Goal: Navigation & Orientation: Find specific page/section

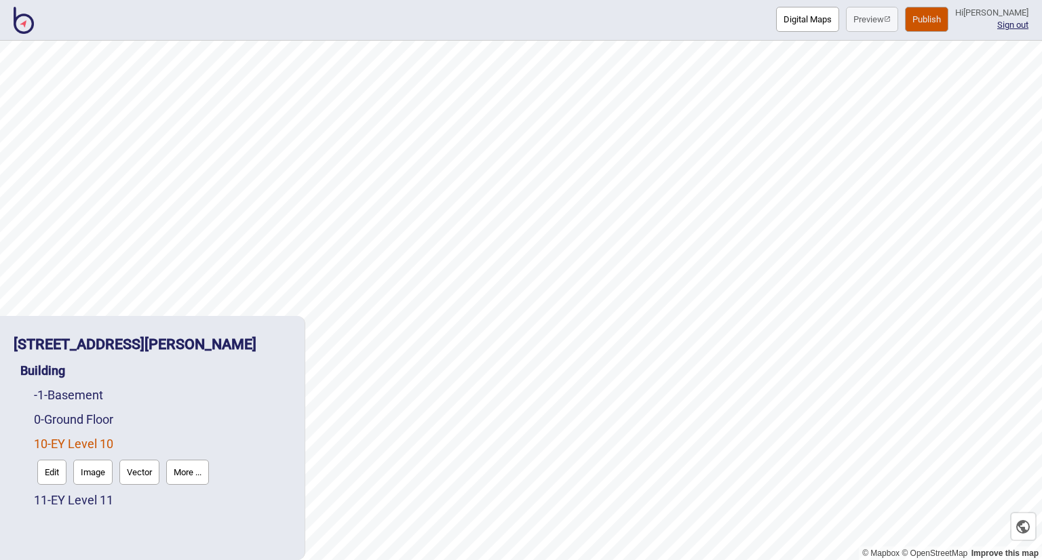
click at [779, 15] on button "Digital Maps" at bounding box center [807, 19] width 63 height 25
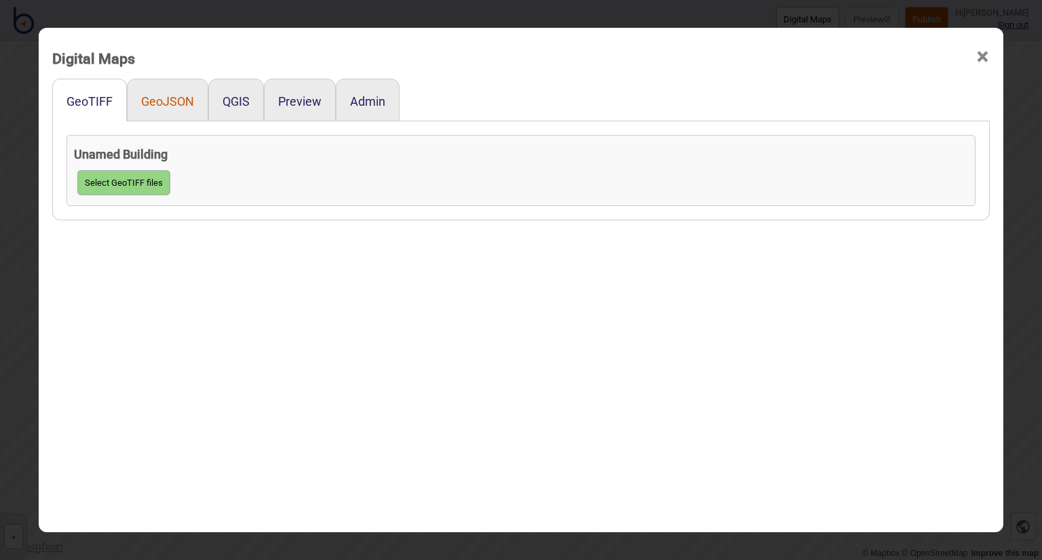
click at [169, 96] on button "GeoJSON" at bounding box center [167, 101] width 53 height 14
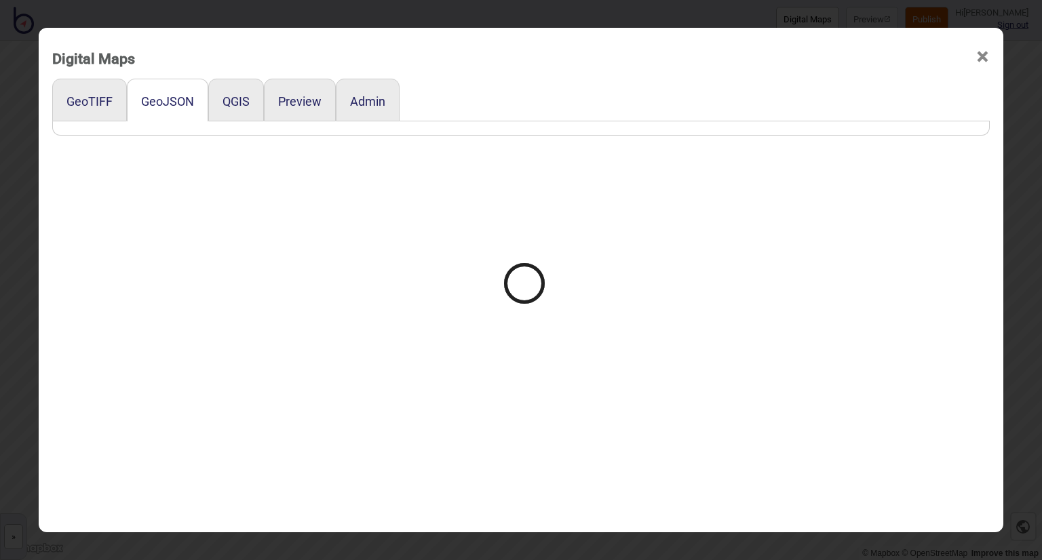
click at [282, 104] on div at bounding box center [521, 280] width 1042 height 560
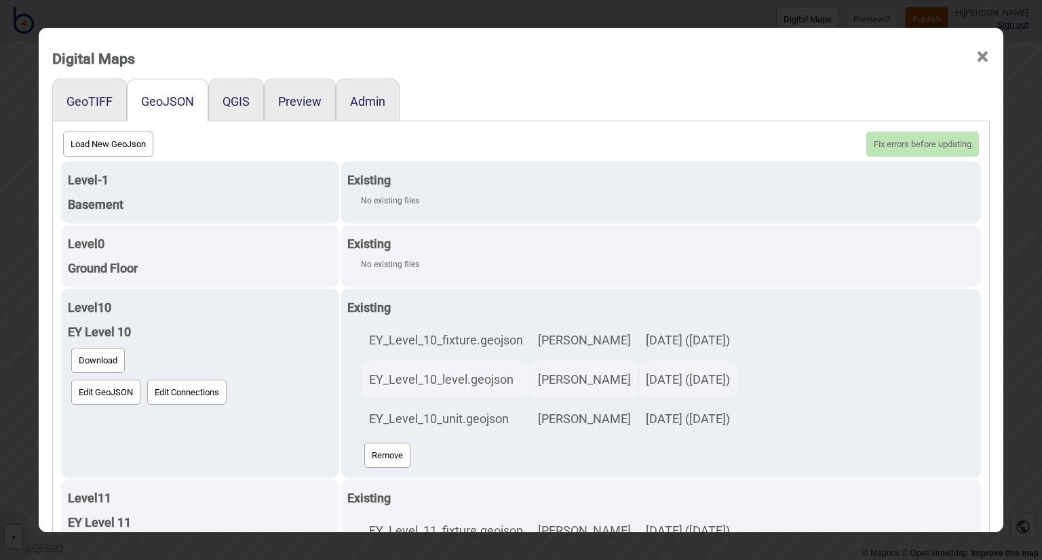
click at [352, 111] on div "Admin" at bounding box center [368, 100] width 64 height 43
click at [355, 104] on button "Admin" at bounding box center [367, 101] width 35 height 14
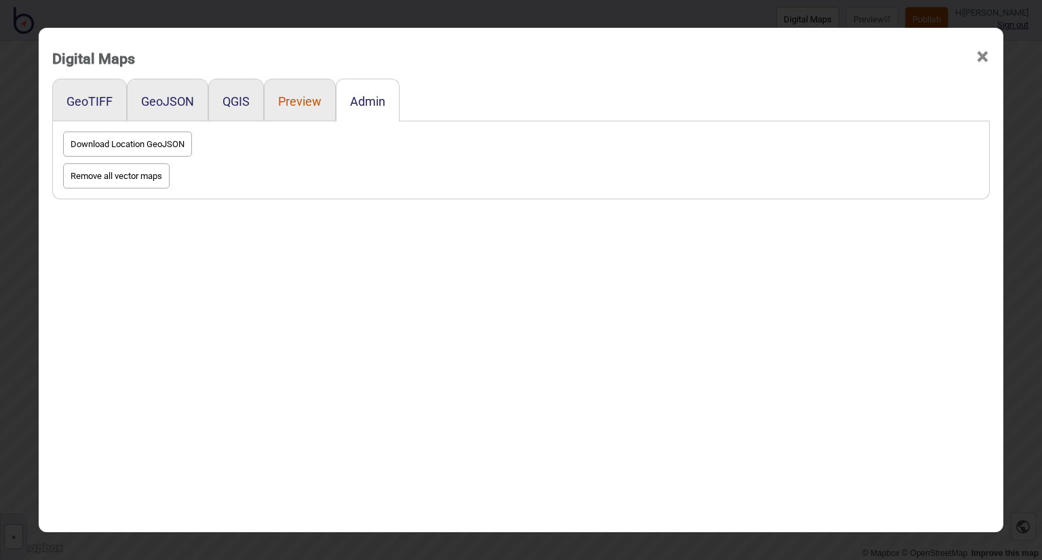
click at [290, 100] on button "Preview" at bounding box center [299, 101] width 43 height 14
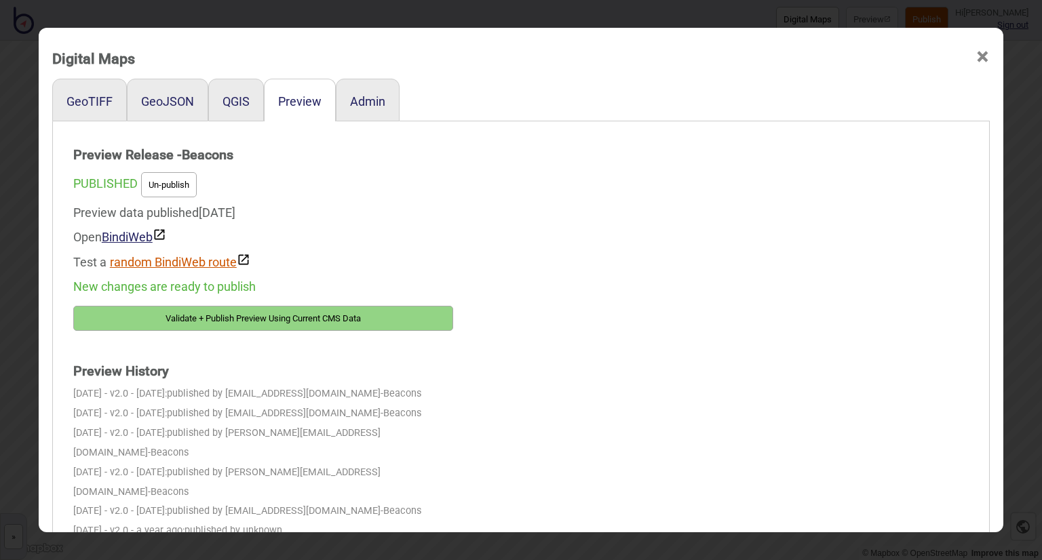
click at [147, 260] on button "random BindiWeb route" at bounding box center [180, 261] width 140 height 16
click at [228, 258] on button "random BindiWeb route" at bounding box center [180, 261] width 140 height 16
click at [111, 235] on link "BindiWeb" at bounding box center [134, 237] width 64 height 14
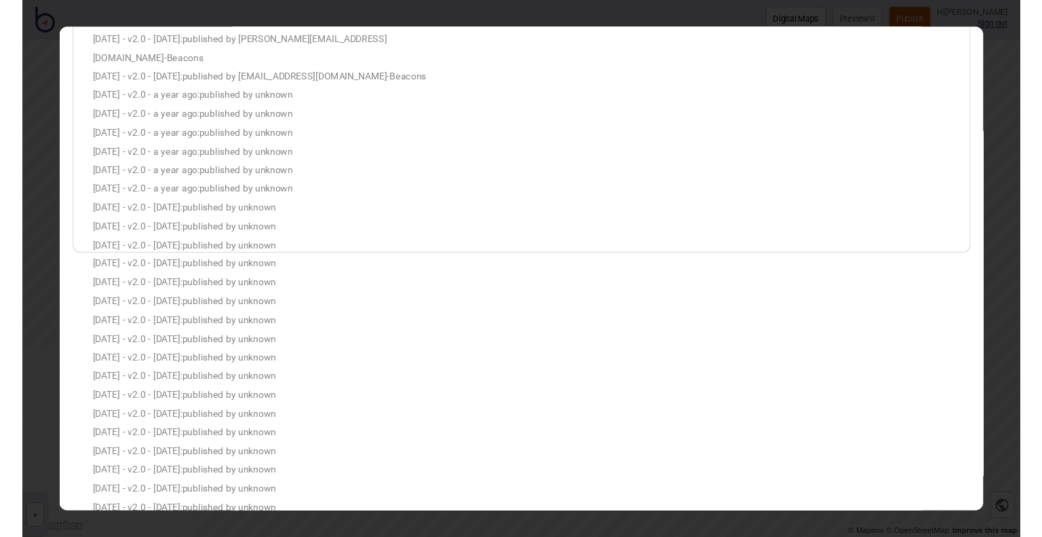
scroll to position [432, 0]
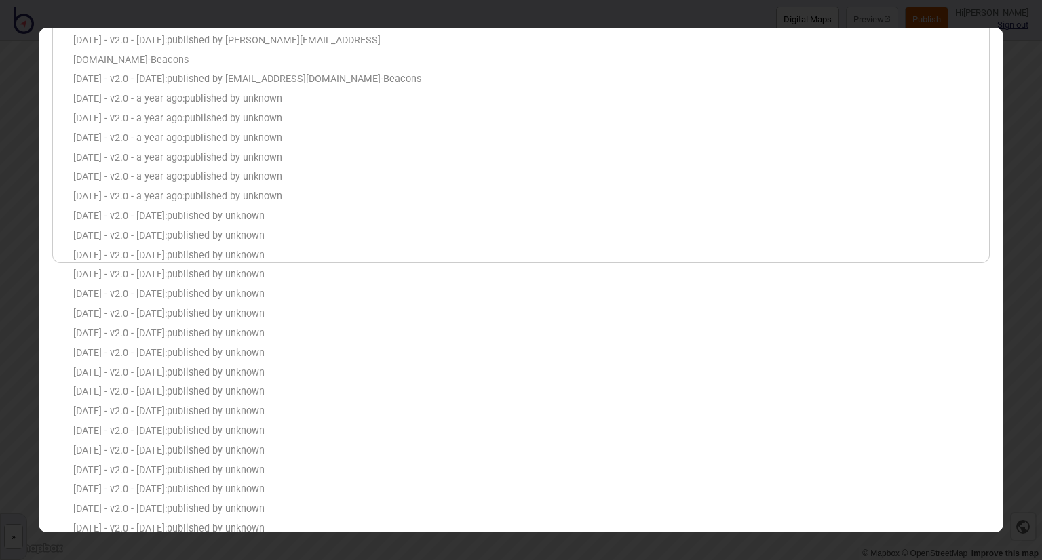
click at [1020, 82] on div "Digital Maps × GeoTIFF GeoJSON QGIS Preview Admin Preview Release - Beacons PUB…" at bounding box center [521, 280] width 1042 height 560
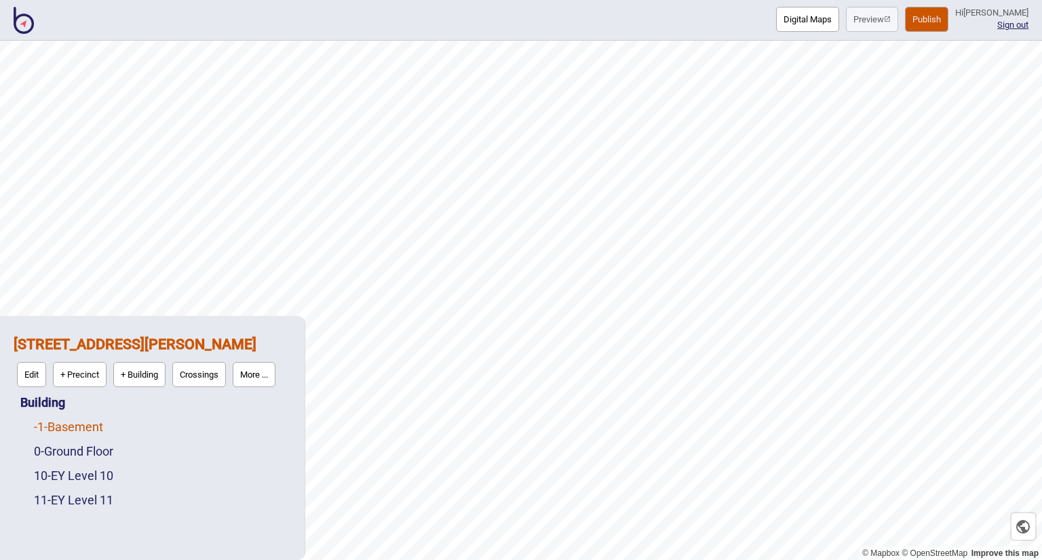
click at [92, 429] on link "-1 - Basement" at bounding box center [68, 427] width 69 height 14
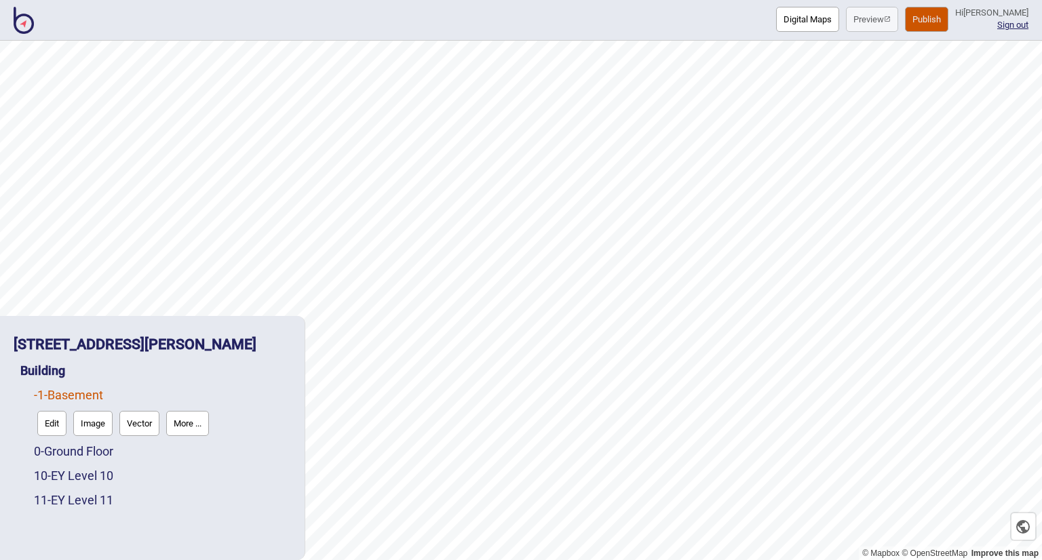
click at [65, 459] on div "0 - Ground Floor" at bounding box center [162, 452] width 257 height 24
click at [68, 454] on link "0 - Ground Floor" at bounding box center [73, 451] width 79 height 14
click at [186, 443] on button "More ..." at bounding box center [187, 447] width 43 height 25
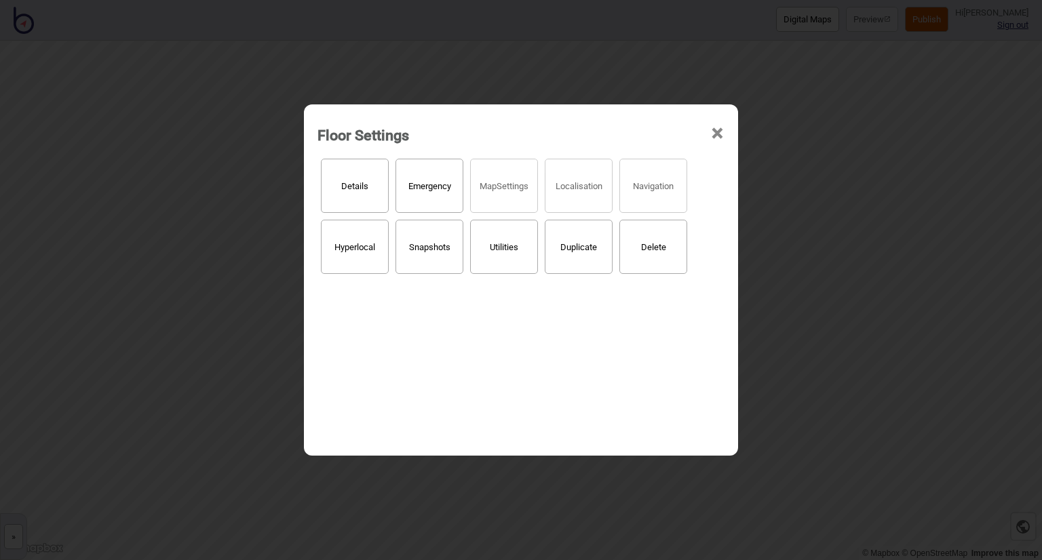
click at [723, 131] on span "×" at bounding box center [717, 133] width 14 height 45
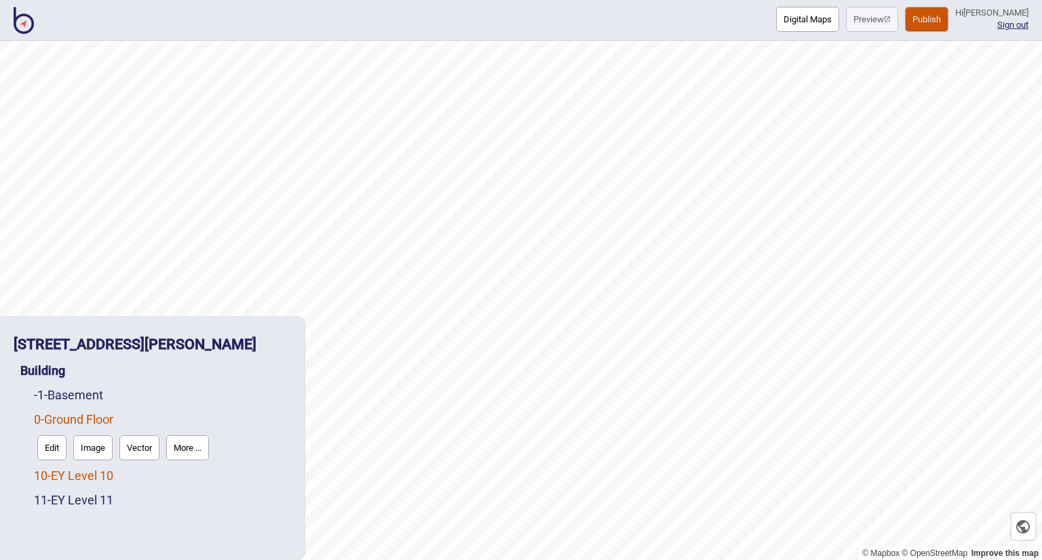
click at [96, 478] on link "10 - EY Level 10" at bounding box center [73, 476] width 79 height 14
click at [60, 476] on button "Edit" at bounding box center [51, 472] width 29 height 25
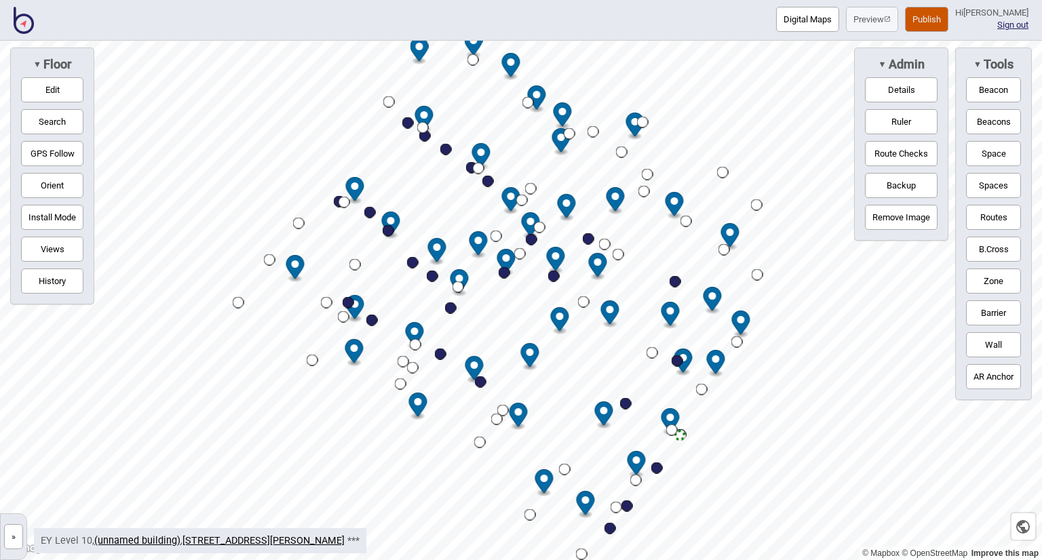
click at [20, 537] on button "»" at bounding box center [13, 536] width 19 height 25
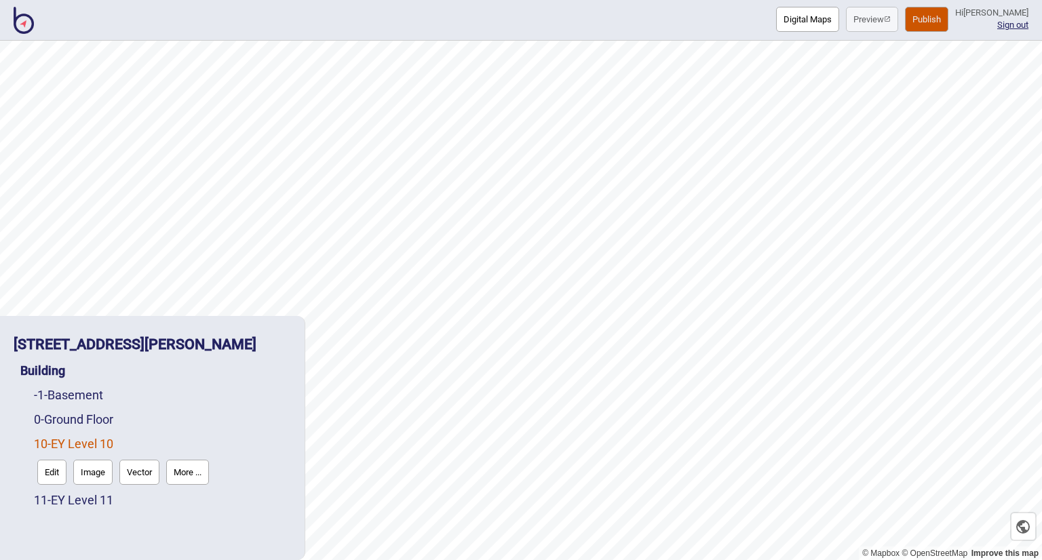
click at [94, 477] on button "Image" at bounding box center [92, 472] width 39 height 25
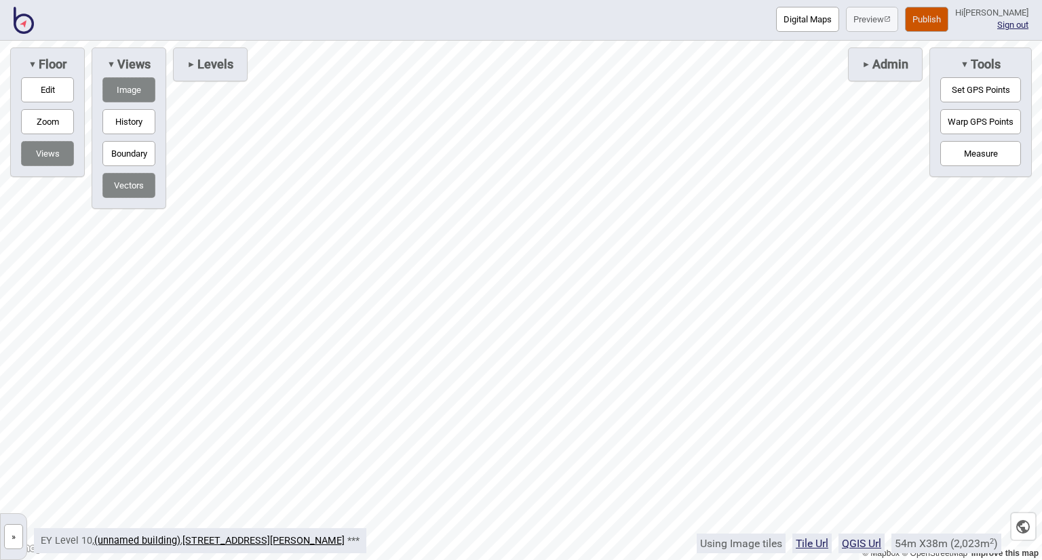
click at [15, 543] on button "»" at bounding box center [13, 536] width 19 height 25
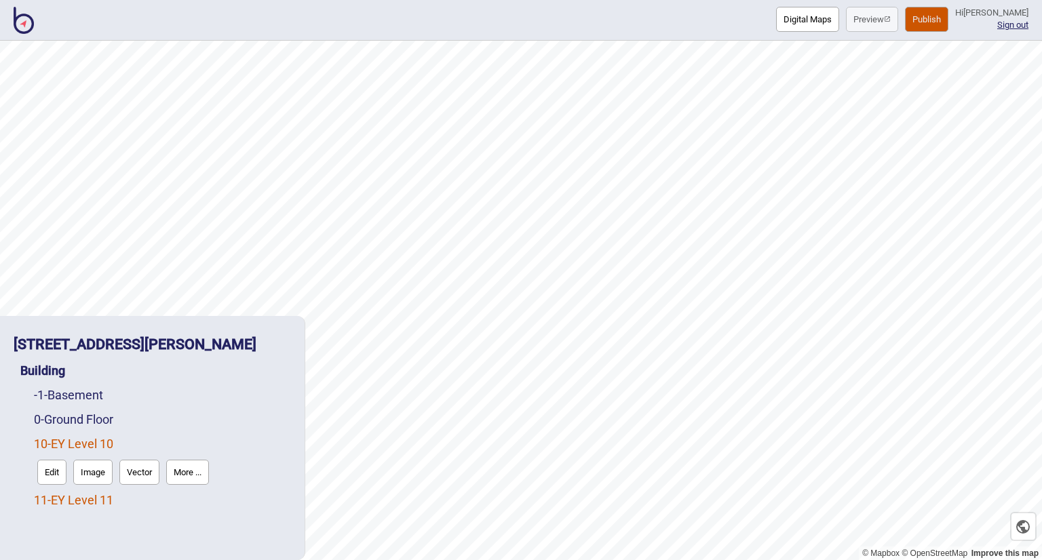
click at [67, 503] on link "11 - EY Level 11" at bounding box center [73, 500] width 79 height 14
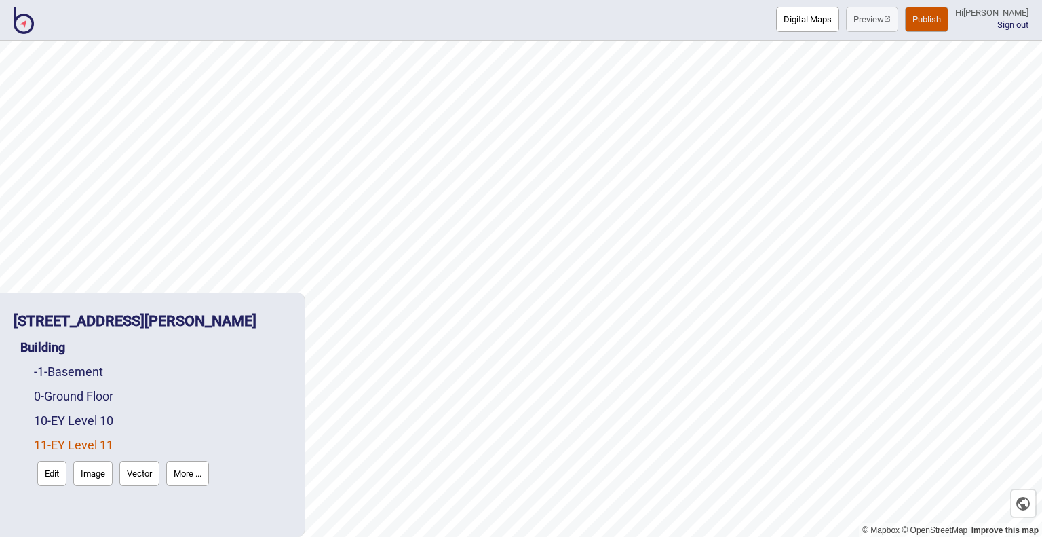
click at [781, 15] on button "Digital Maps" at bounding box center [807, 19] width 63 height 25
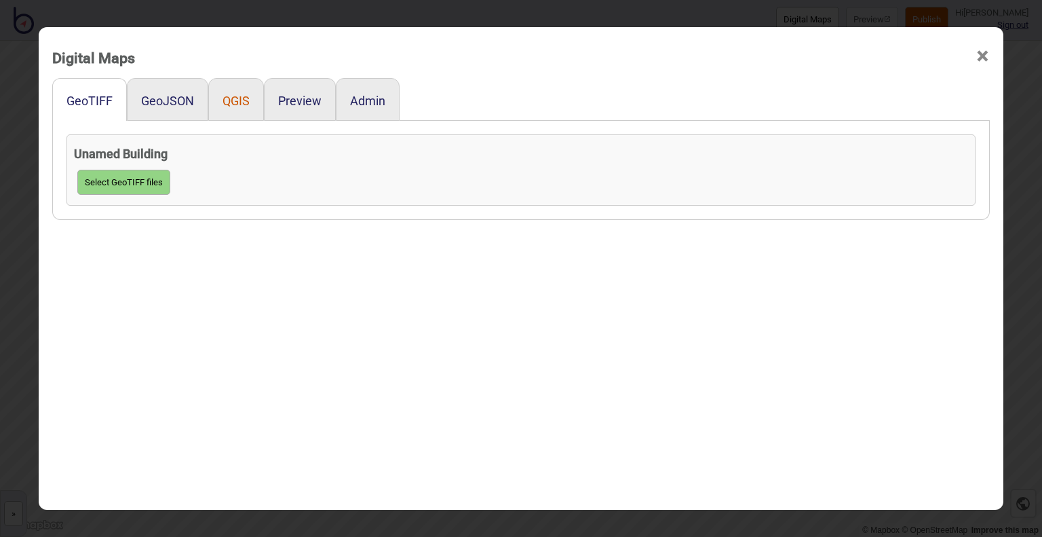
click at [229, 100] on button "QGIS" at bounding box center [235, 101] width 27 height 14
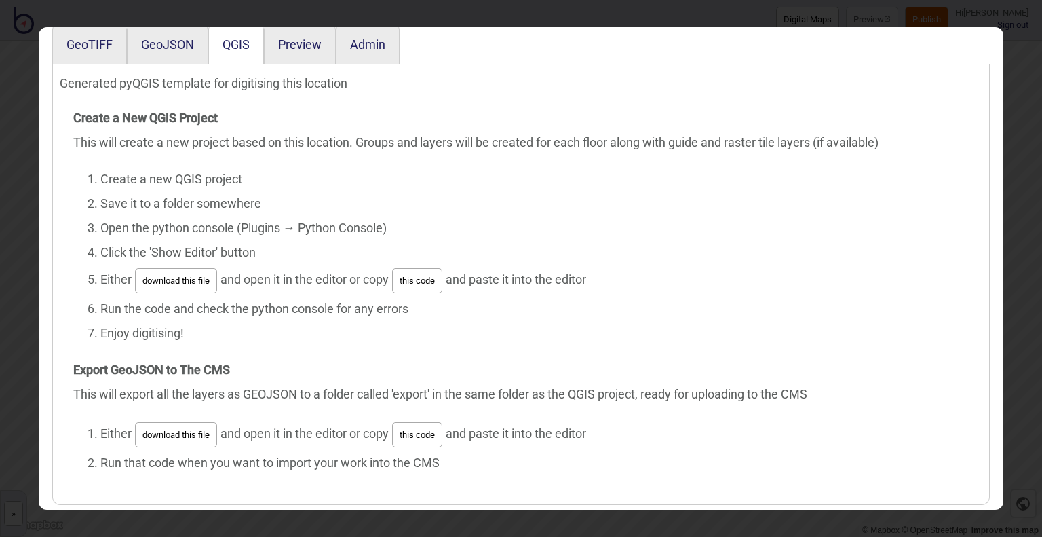
scroll to position [71, 0]
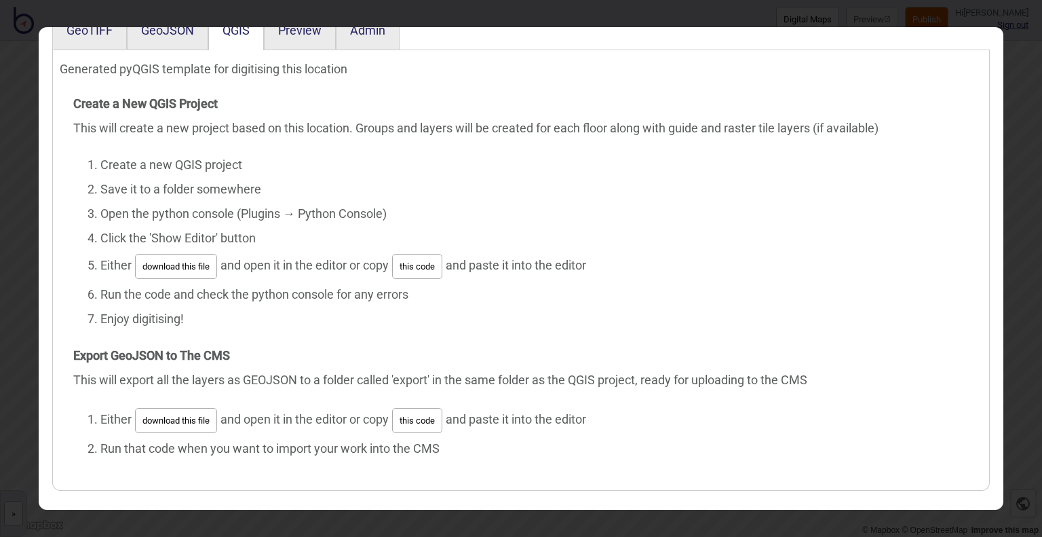
click at [427, 258] on button "this code" at bounding box center [417, 266] width 50 height 25
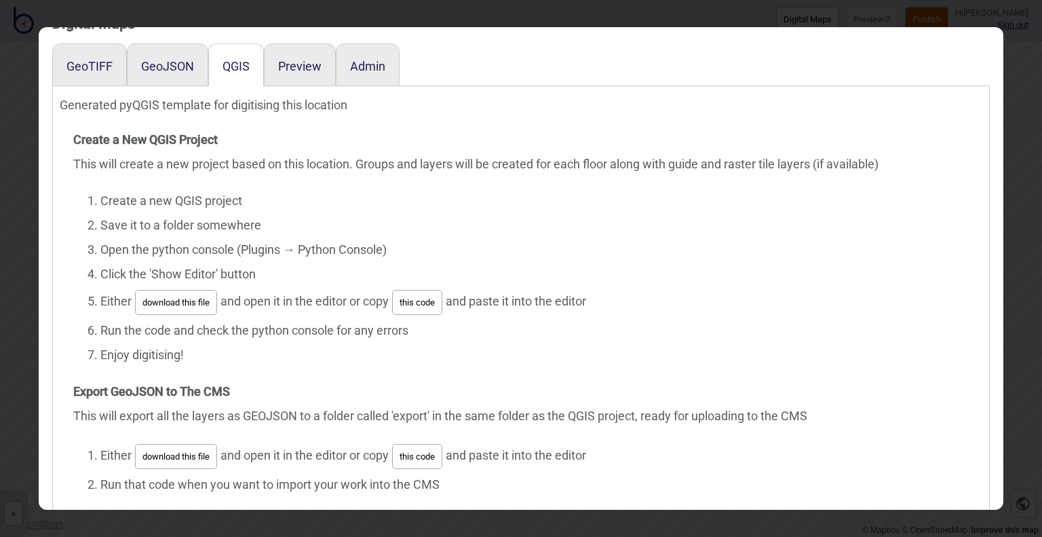
scroll to position [0, 0]
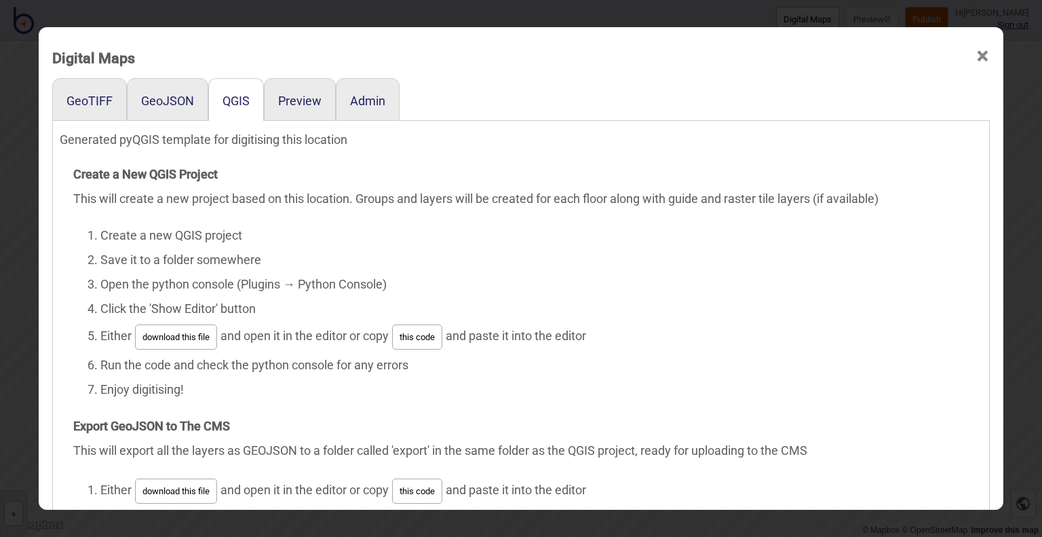
click at [148, 85] on div "GeoJSON" at bounding box center [167, 99] width 81 height 43
click at [158, 97] on button "GeoJSON" at bounding box center [167, 101] width 53 height 14
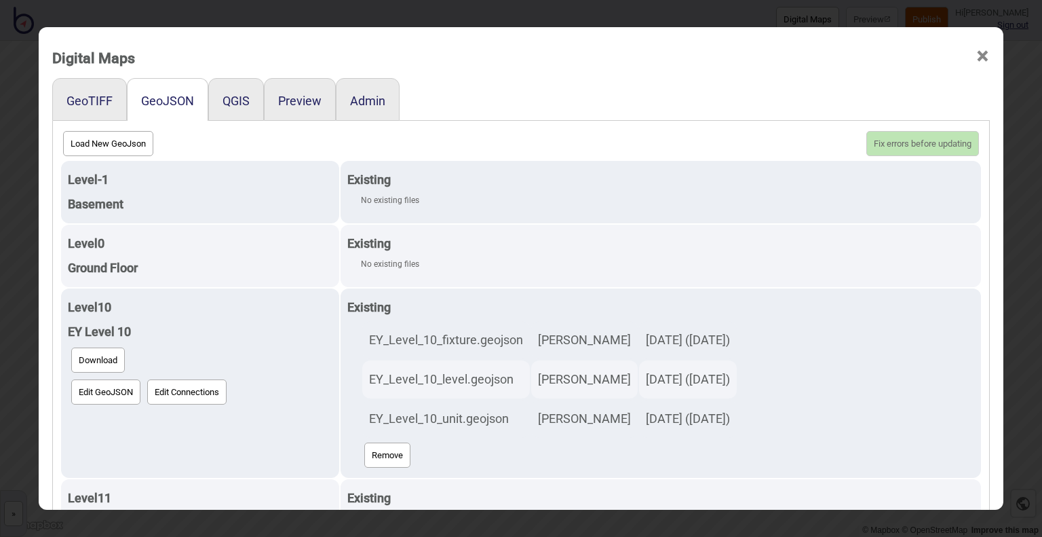
click at [99, 85] on div "GeoTIFF" at bounding box center [89, 99] width 75 height 43
click at [98, 102] on button "GeoTIFF" at bounding box center [89, 101] width 46 height 14
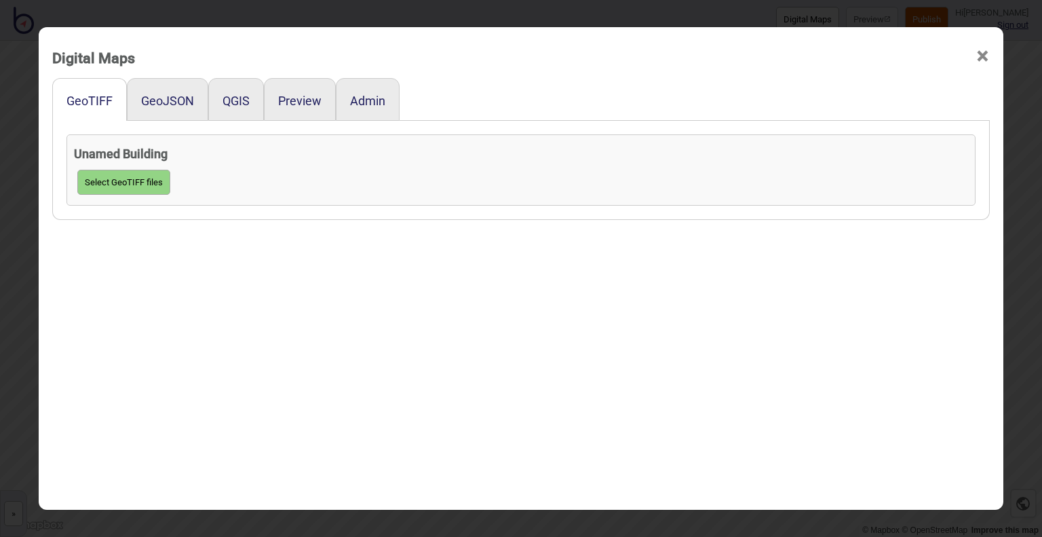
click at [121, 362] on div "GeoTIFF GeoJSON QGIS Preview Admin Unamed Building Select GeoTIFF files" at bounding box center [520, 319] width 937 height 483
click at [975, 54] on span "×" at bounding box center [982, 56] width 14 height 45
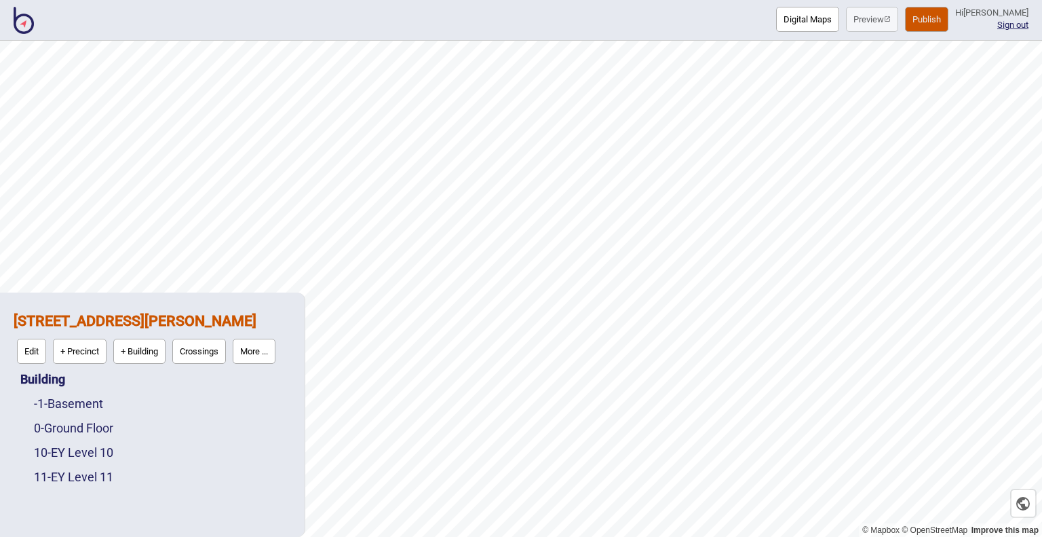
click at [776, 13] on button "Digital Maps" at bounding box center [807, 19] width 63 height 25
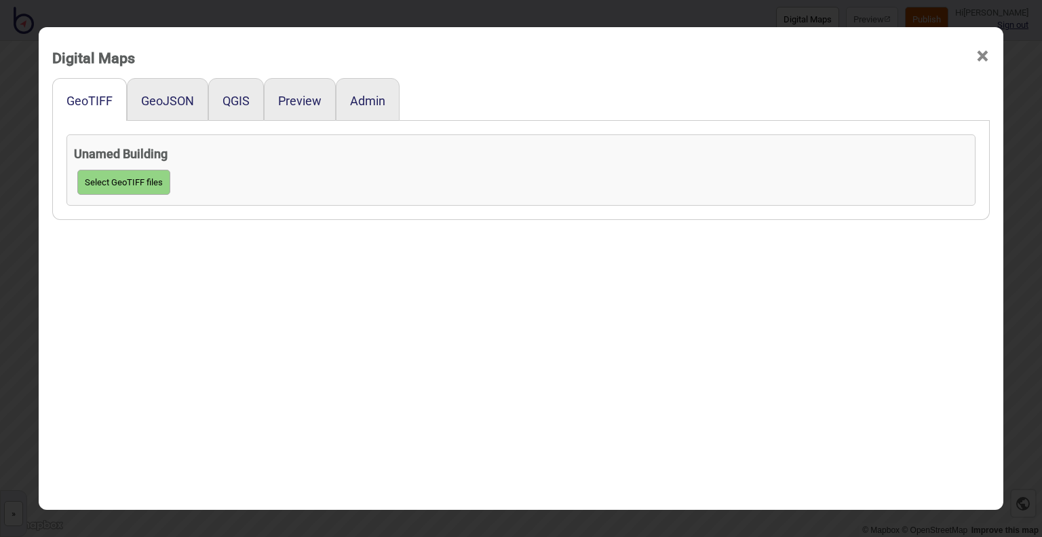
click at [979, 56] on span "×" at bounding box center [982, 56] width 14 height 45
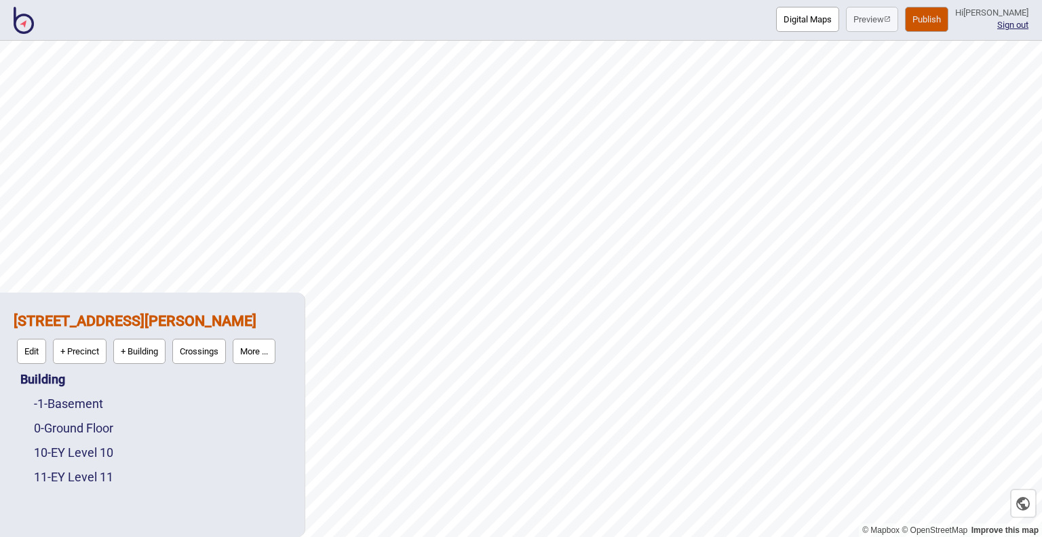
click at [31, 21] on img at bounding box center [24, 20] width 20 height 27
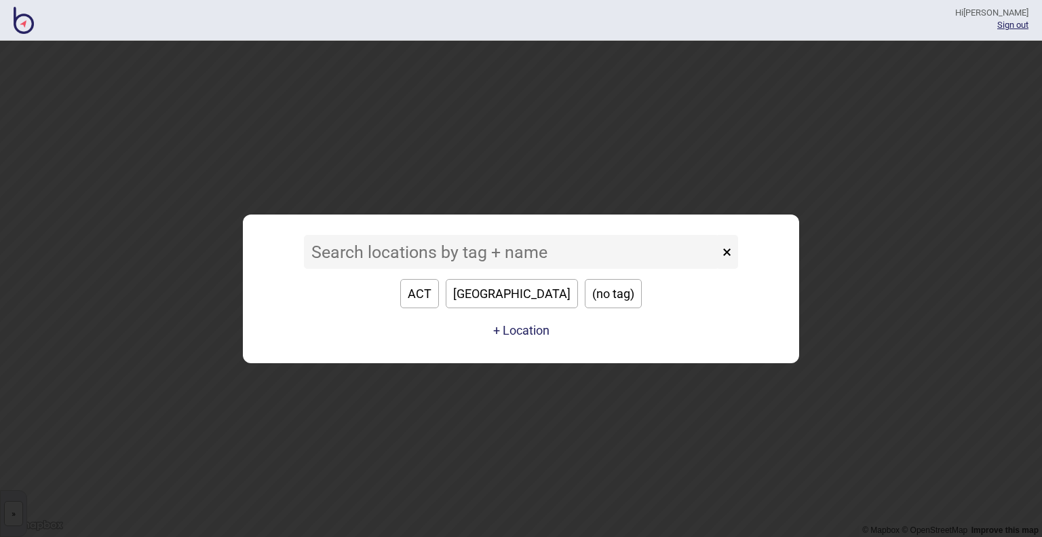
click at [497, 287] on button "NSW" at bounding box center [512, 293] width 132 height 29
type input "NSW"
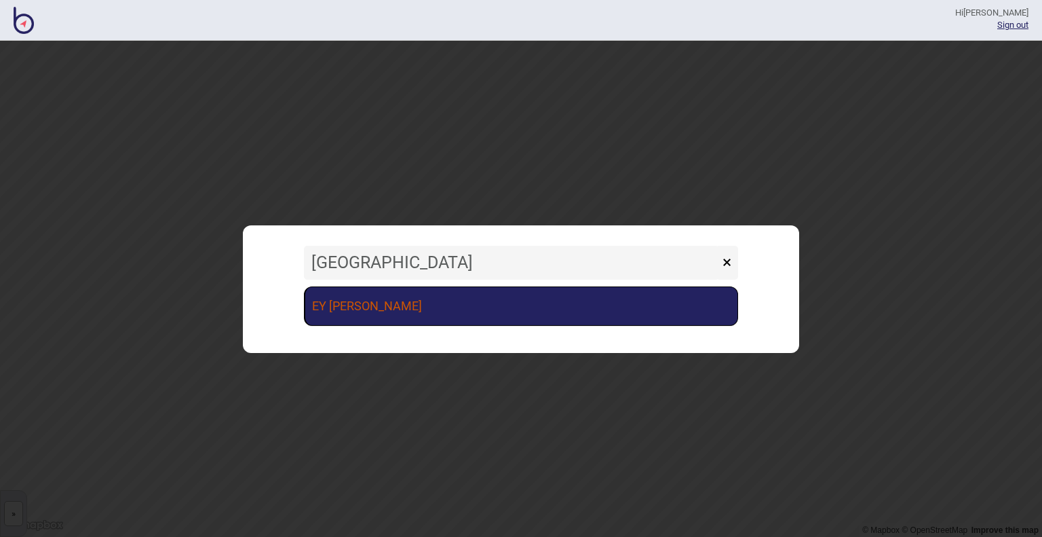
click at [495, 305] on link "EY Sydney BindiWeb" at bounding box center [521, 305] width 434 height 39
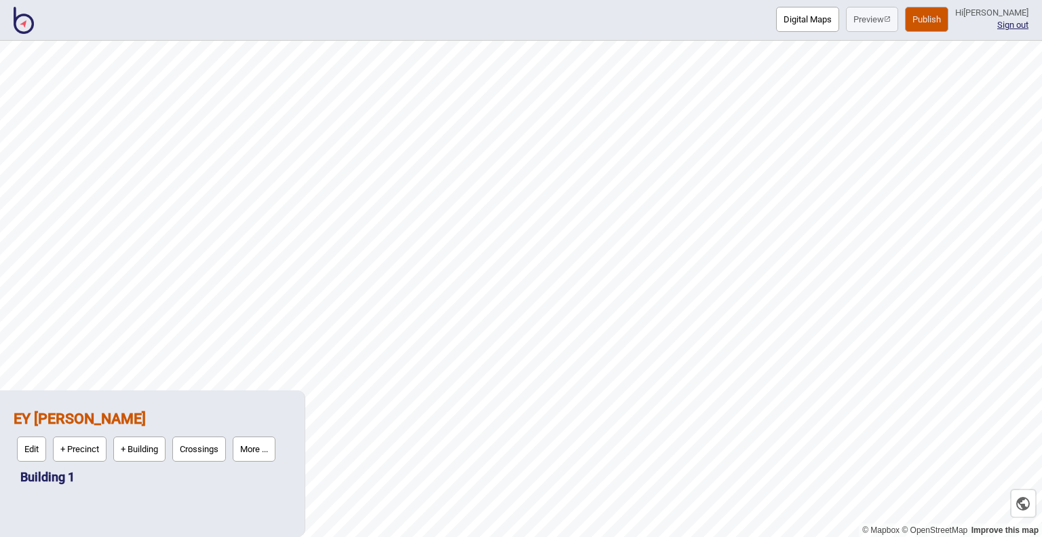
click at [18, 478] on div "EY Sydney BindiWeb Edit + Precinct + Building Crossings More ... Building 1" at bounding box center [152, 446] width 291 height 99
click at [24, 478] on link "Building 1" at bounding box center [47, 476] width 54 height 14
click at [124, 470] on button "More ..." at bounding box center [126, 473] width 43 height 25
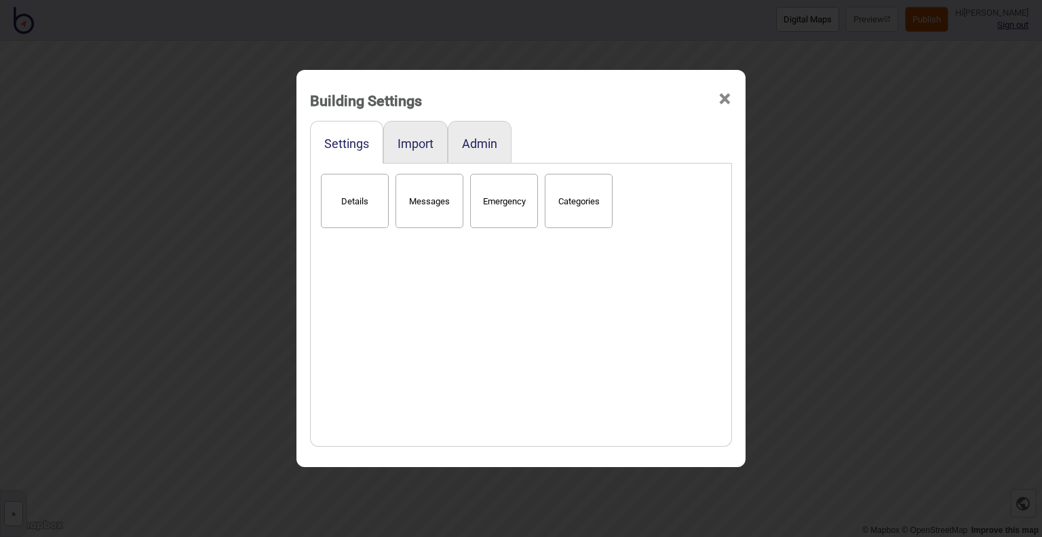
click at [724, 99] on span "×" at bounding box center [725, 99] width 14 height 45
